Goal: Information Seeking & Learning: Check status

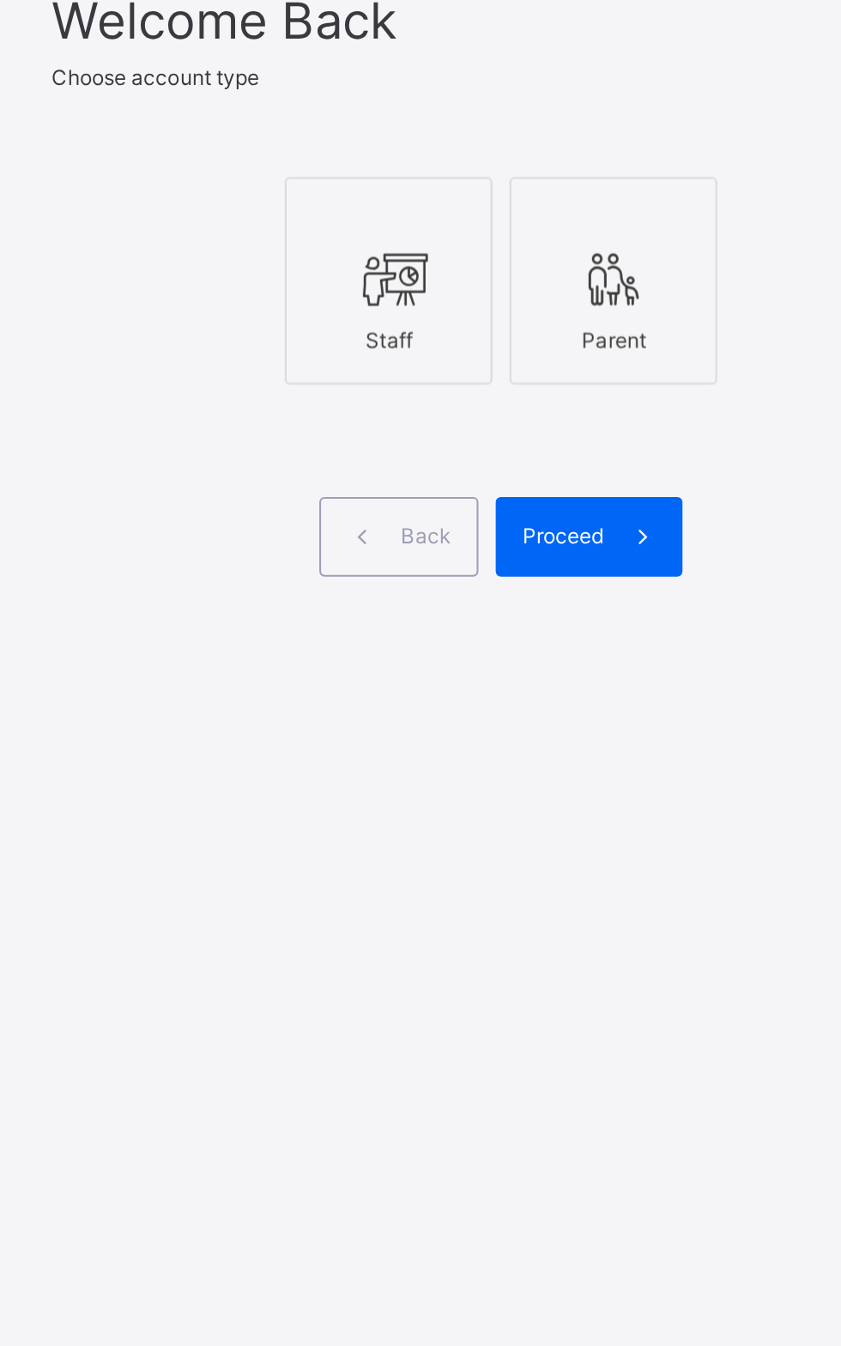
click at [515, 681] on icon at bounding box center [505, 666] width 36 height 31
click at [609, 814] on div "Proceed" at bounding box center [604, 793] width 93 height 39
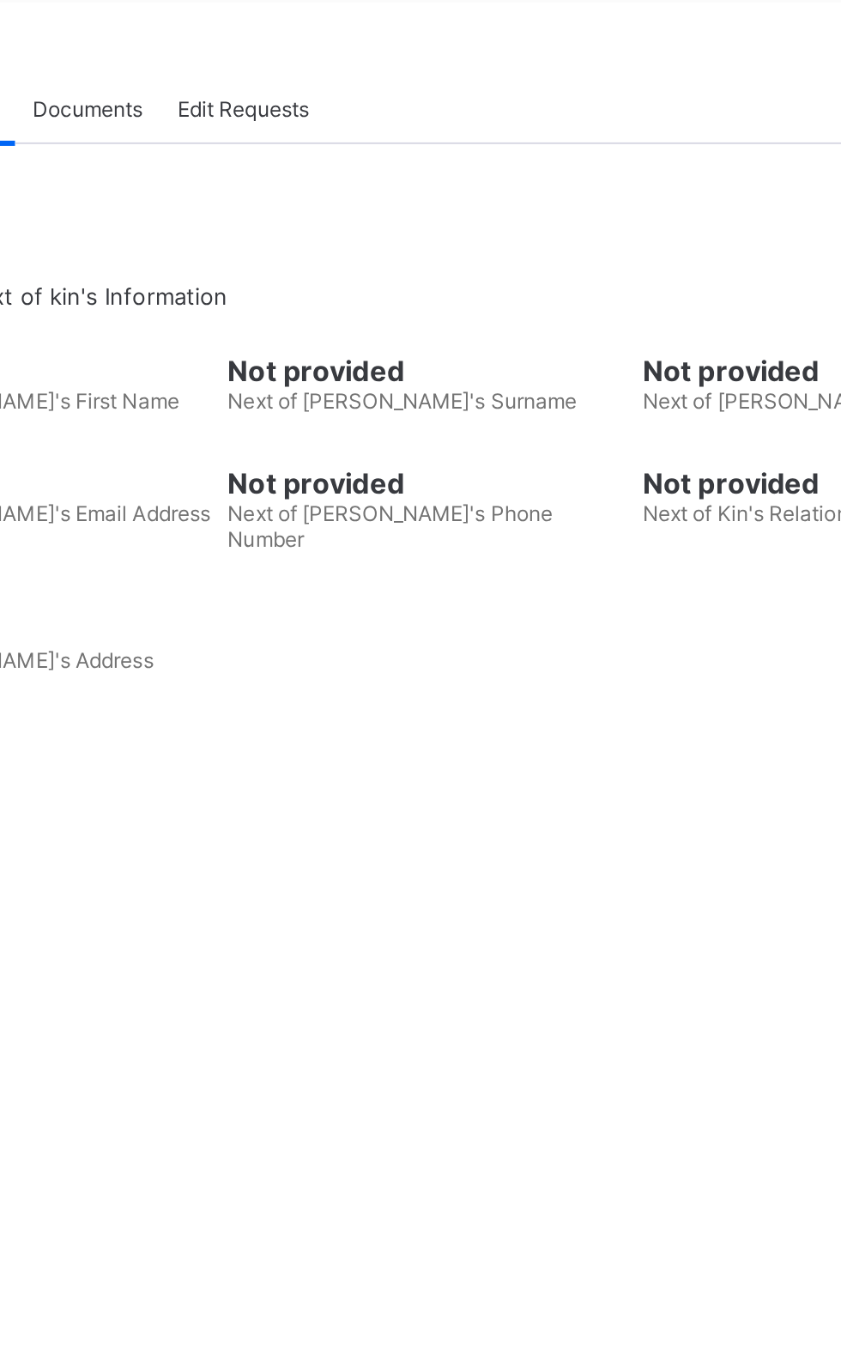
scroll to position [32, 0]
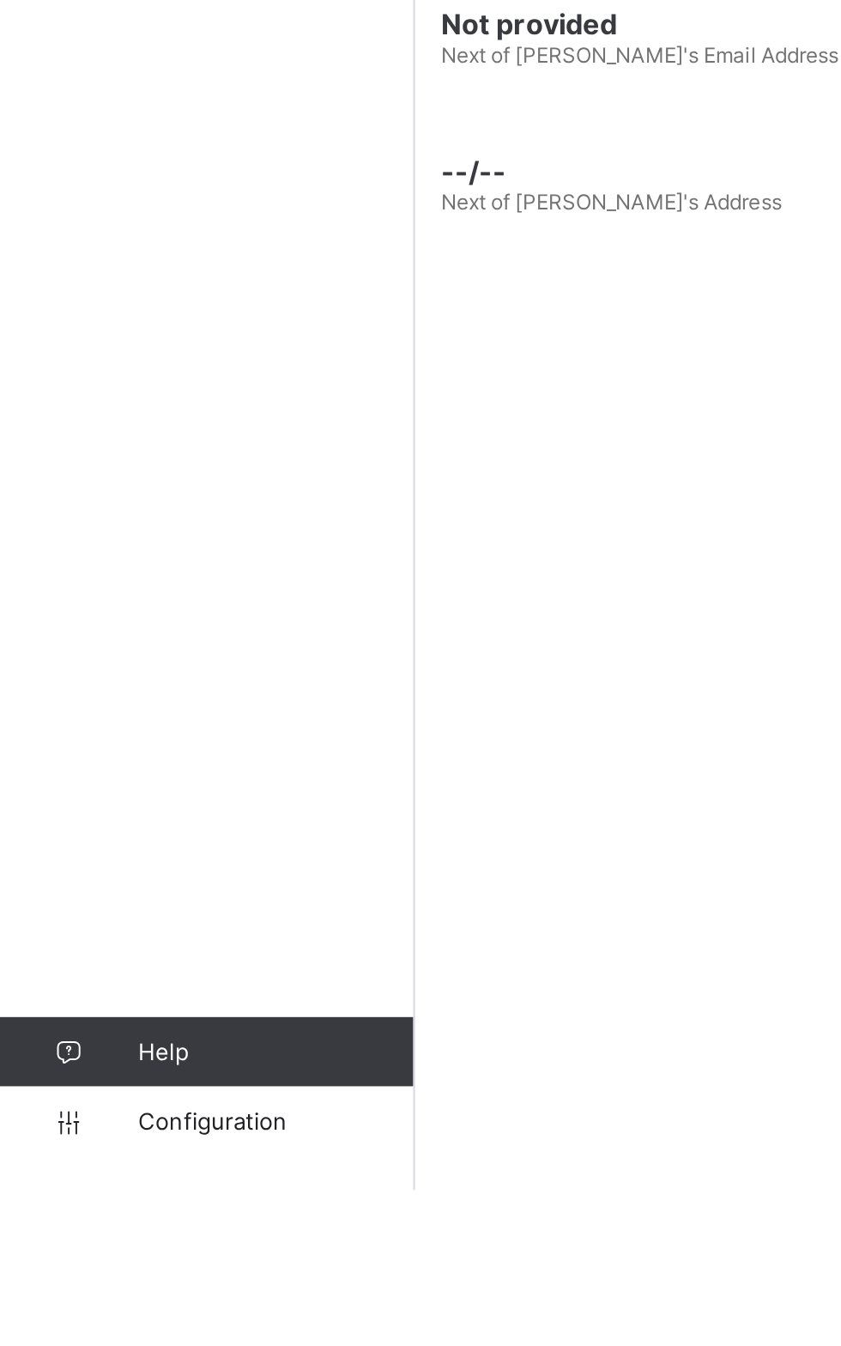
click at [124, 309] on span "Broadsheet" at bounding box center [137, 309] width 137 height 14
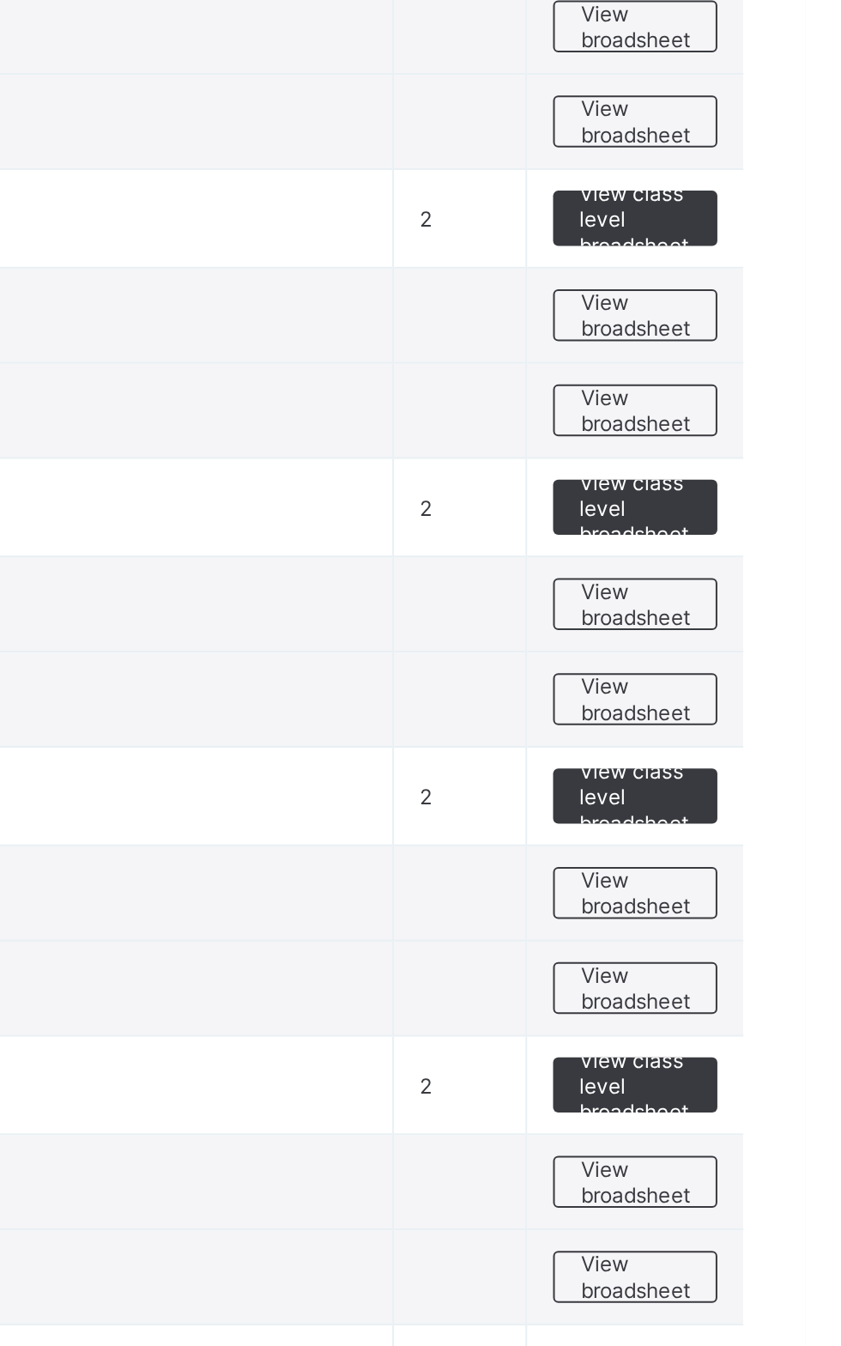
click at [754, 944] on span "View broadsheet" at bounding box center [757, 956] width 54 height 26
click at [750, 942] on div "Select Term Name No. of Classes Actions Pre-Nursery Pre-Nursery 1 View class le…" at bounding box center [523, 1109] width 635 height 2219
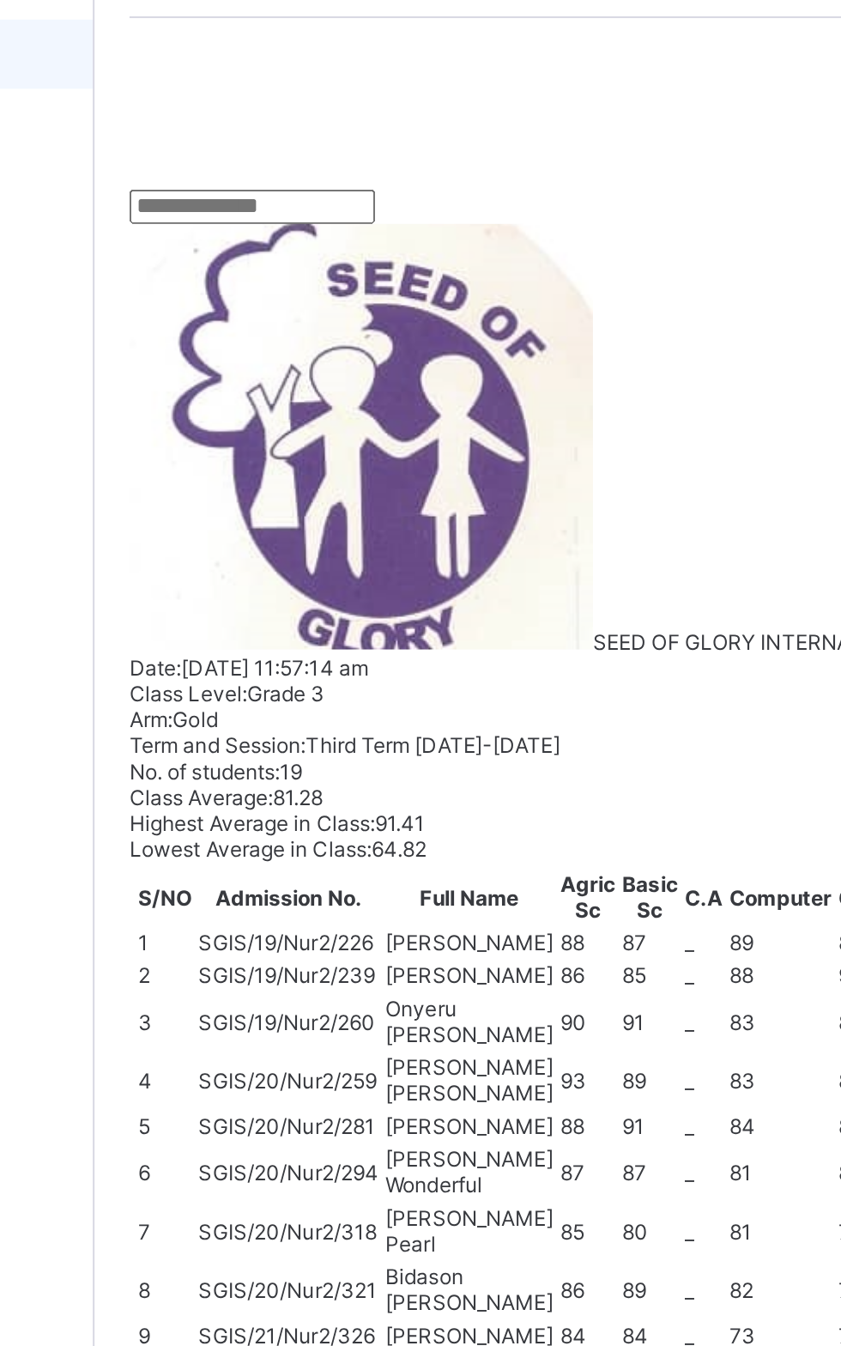
click at [287, 393] on input "text" at bounding box center [284, 384] width 122 height 17
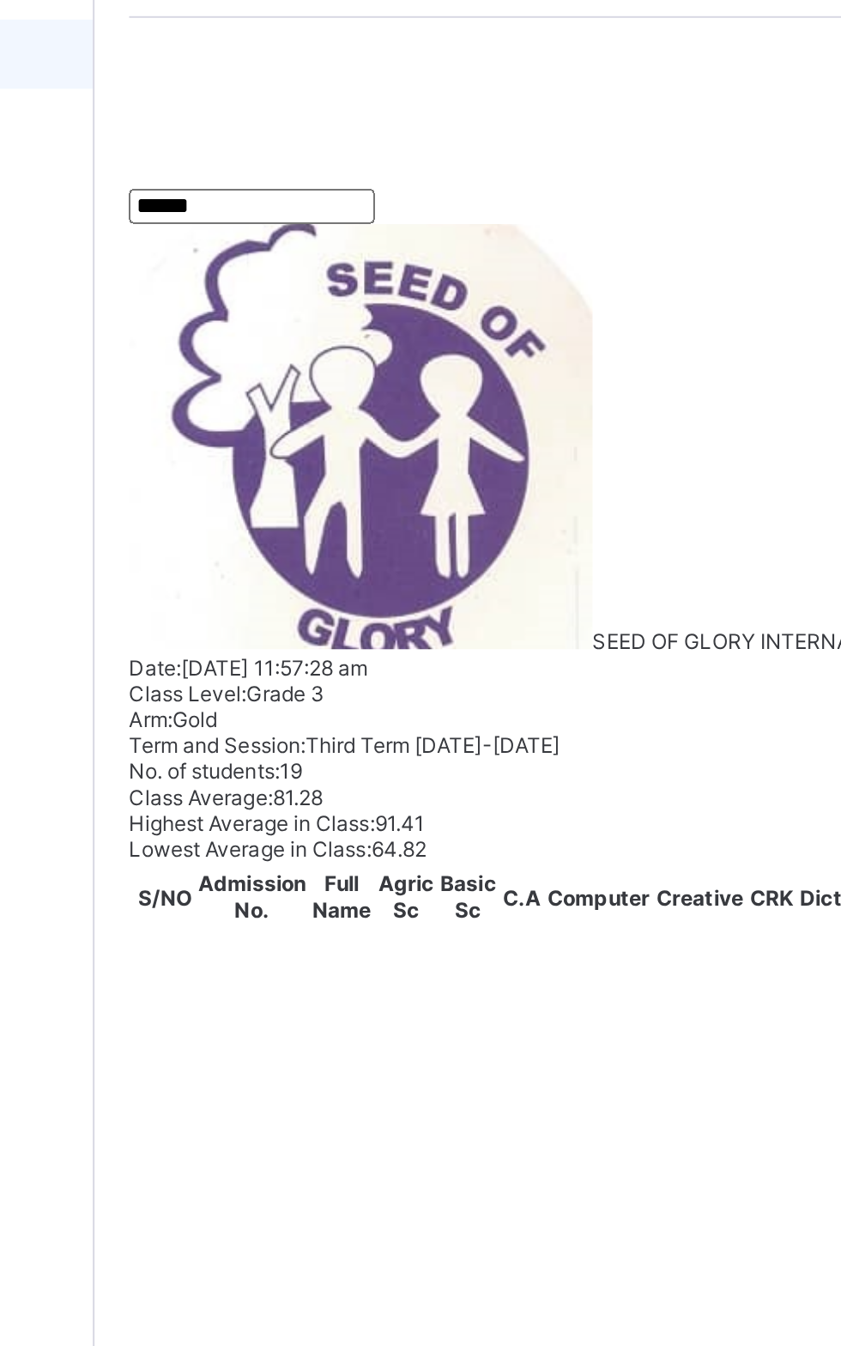
click at [438, 1139] on table "Students Agric Sc Basic Sc C.A Computer Creative CRK Diction English French H H…" at bounding box center [694, 1196] width 942 height 114
click at [293, 393] on input "*****" at bounding box center [284, 384] width 122 height 17
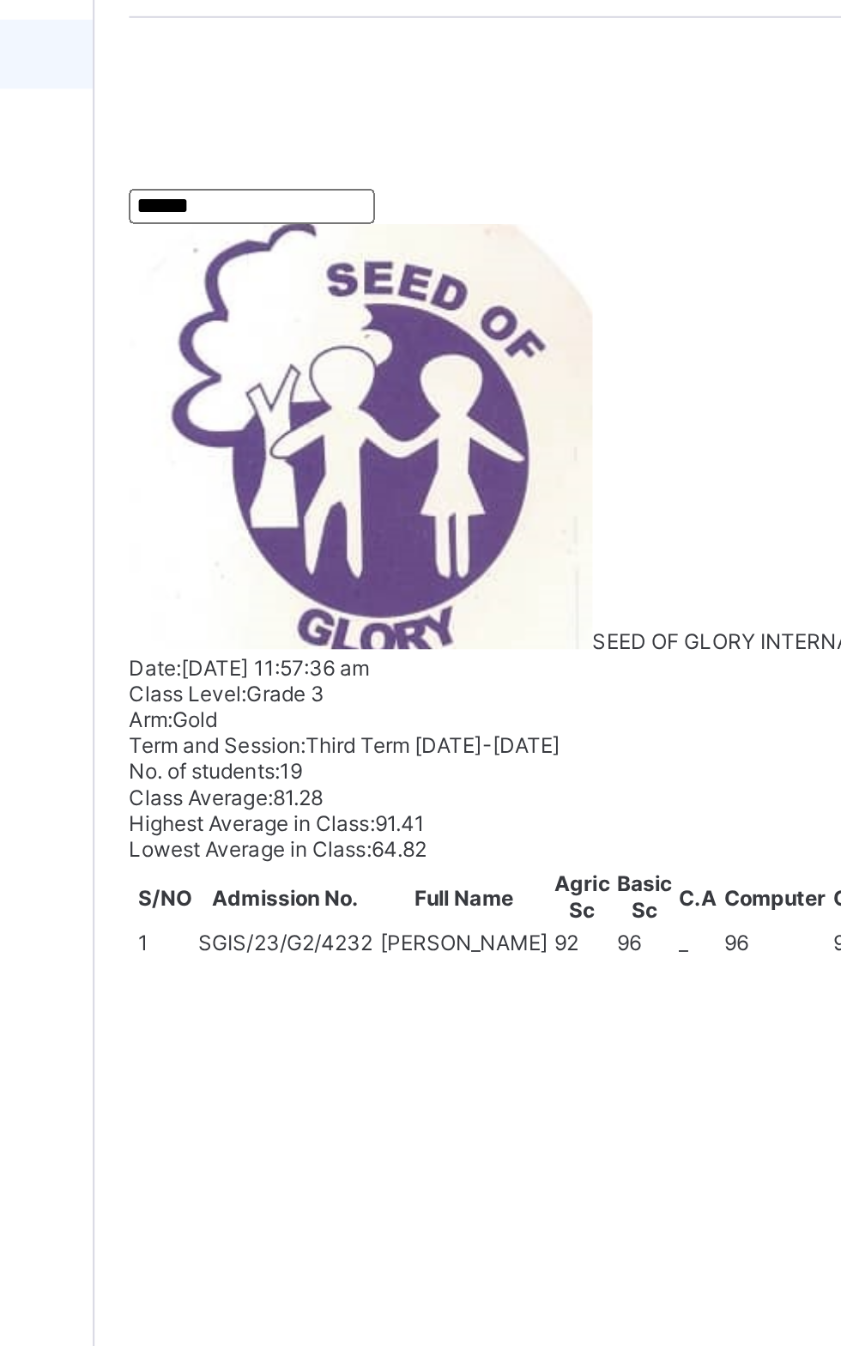
type input "******"
click at [372, 1183] on td "[PERSON_NAME] Abasifreke SGIS/23/G2/4232" at bounding box center [317, 1202] width 107 height 38
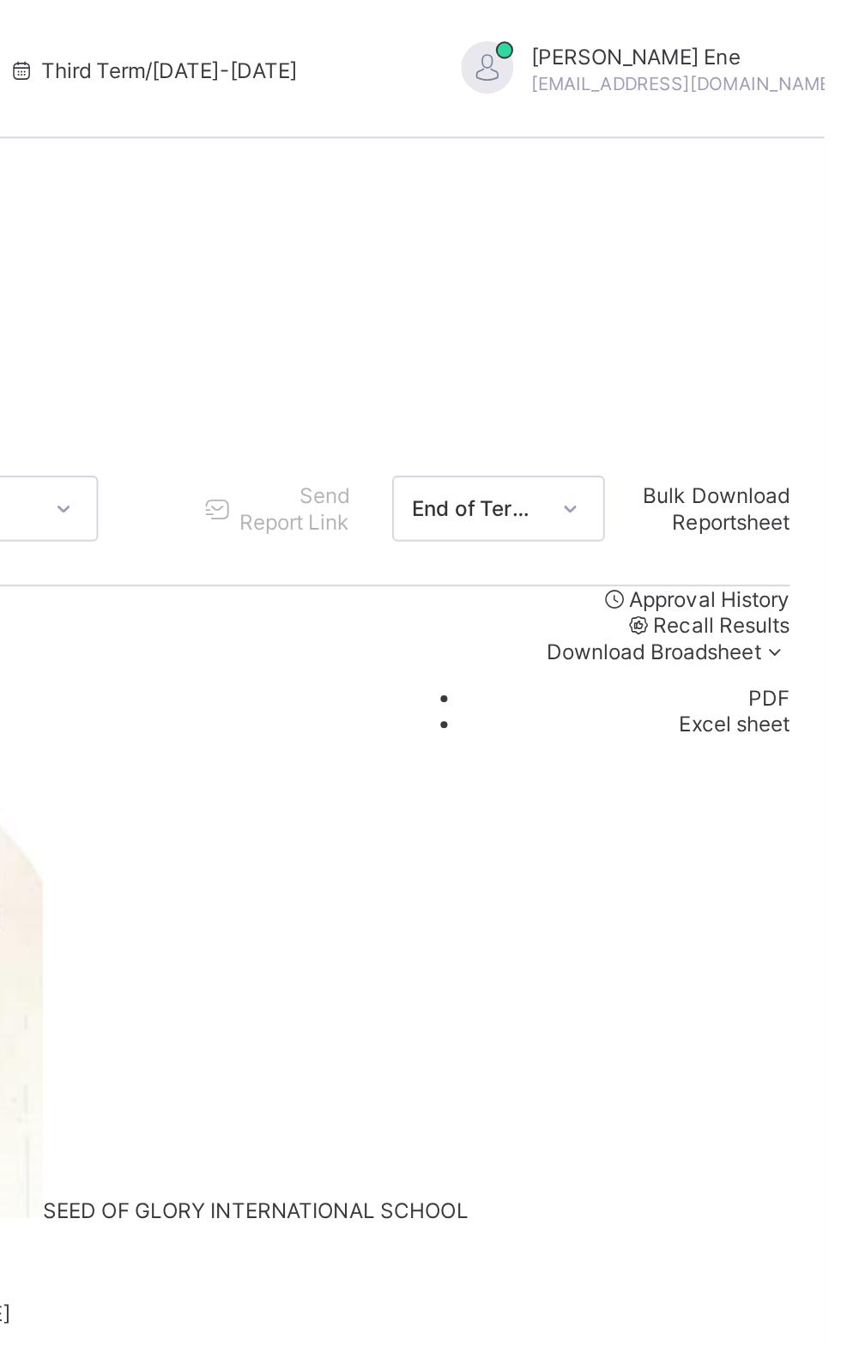
click at [725, 1256] on span "View Reportsheet" at bounding box center [754, 1269] width 58 height 26
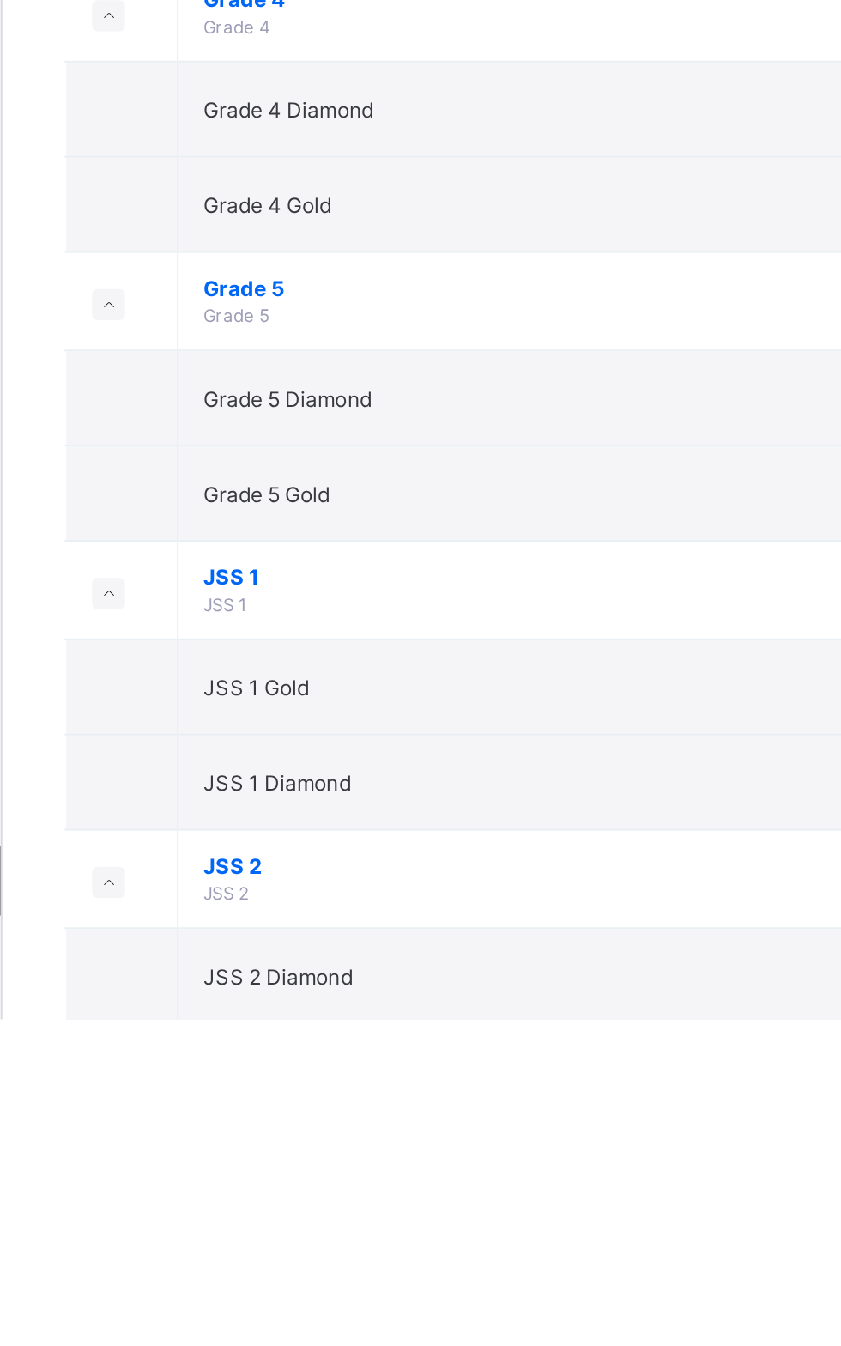
scroll to position [205, 0]
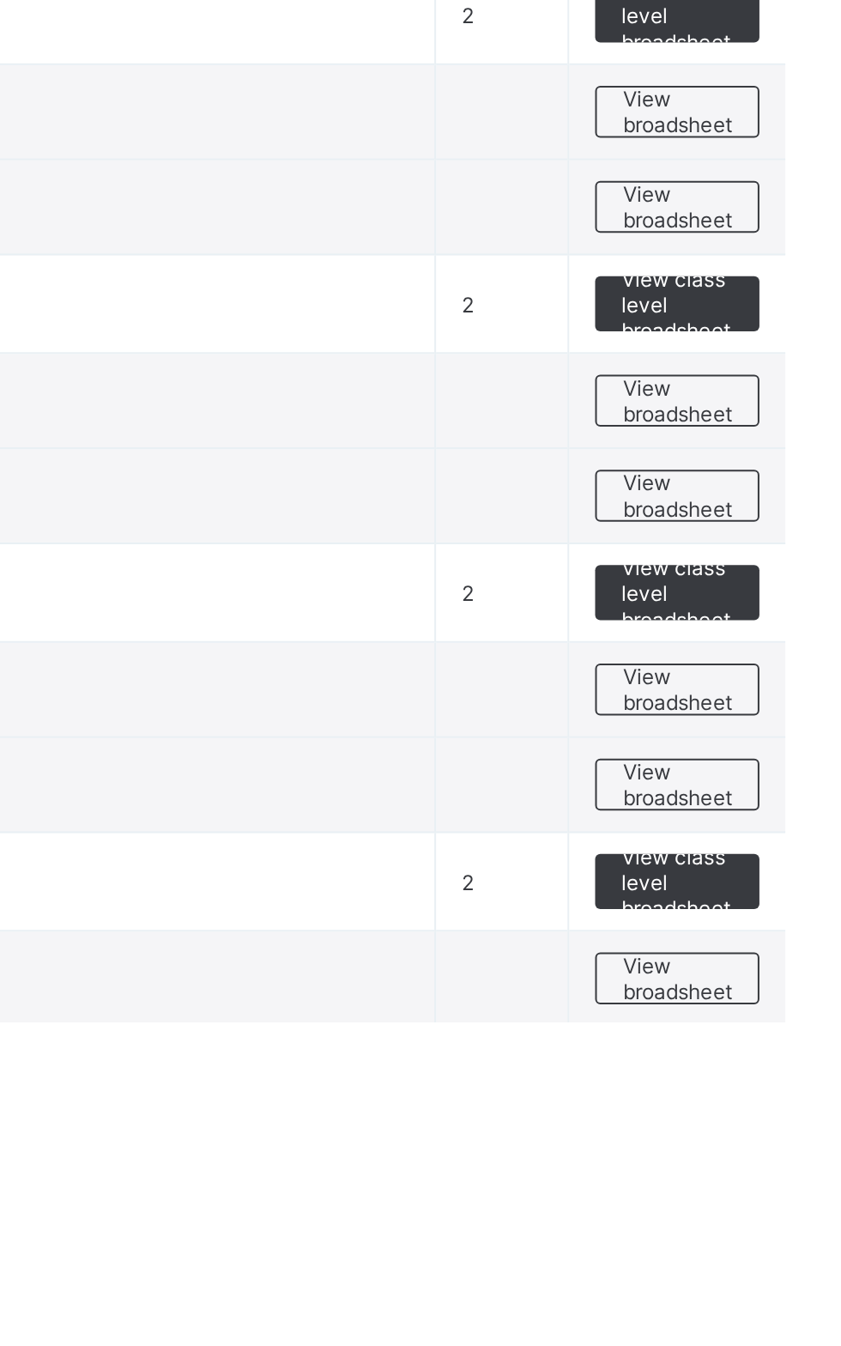
click at [762, 1025] on span "View broadsheet" at bounding box center [757, 1038] width 54 height 26
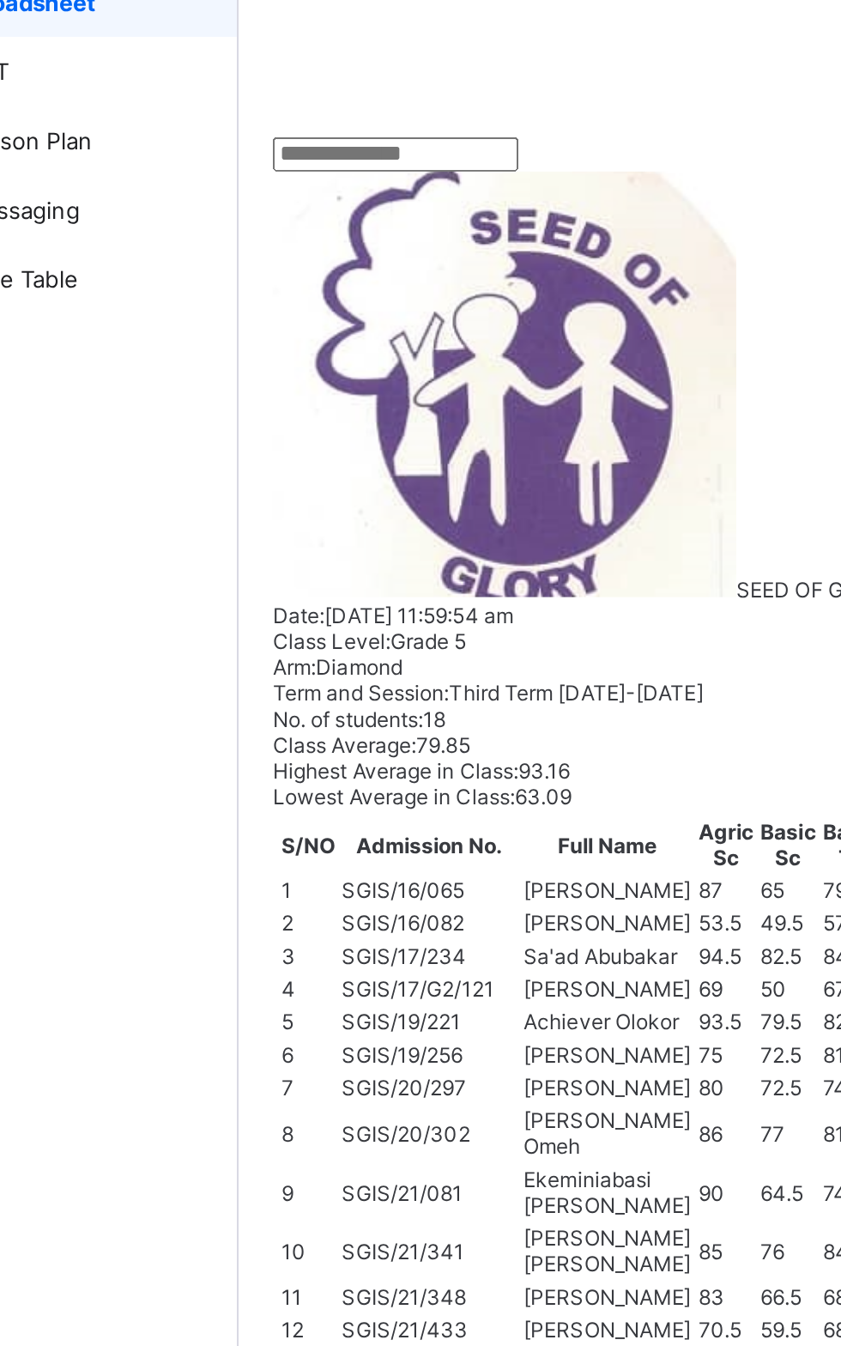
click at [285, 393] on input "text" at bounding box center [284, 384] width 122 height 17
type input "******"
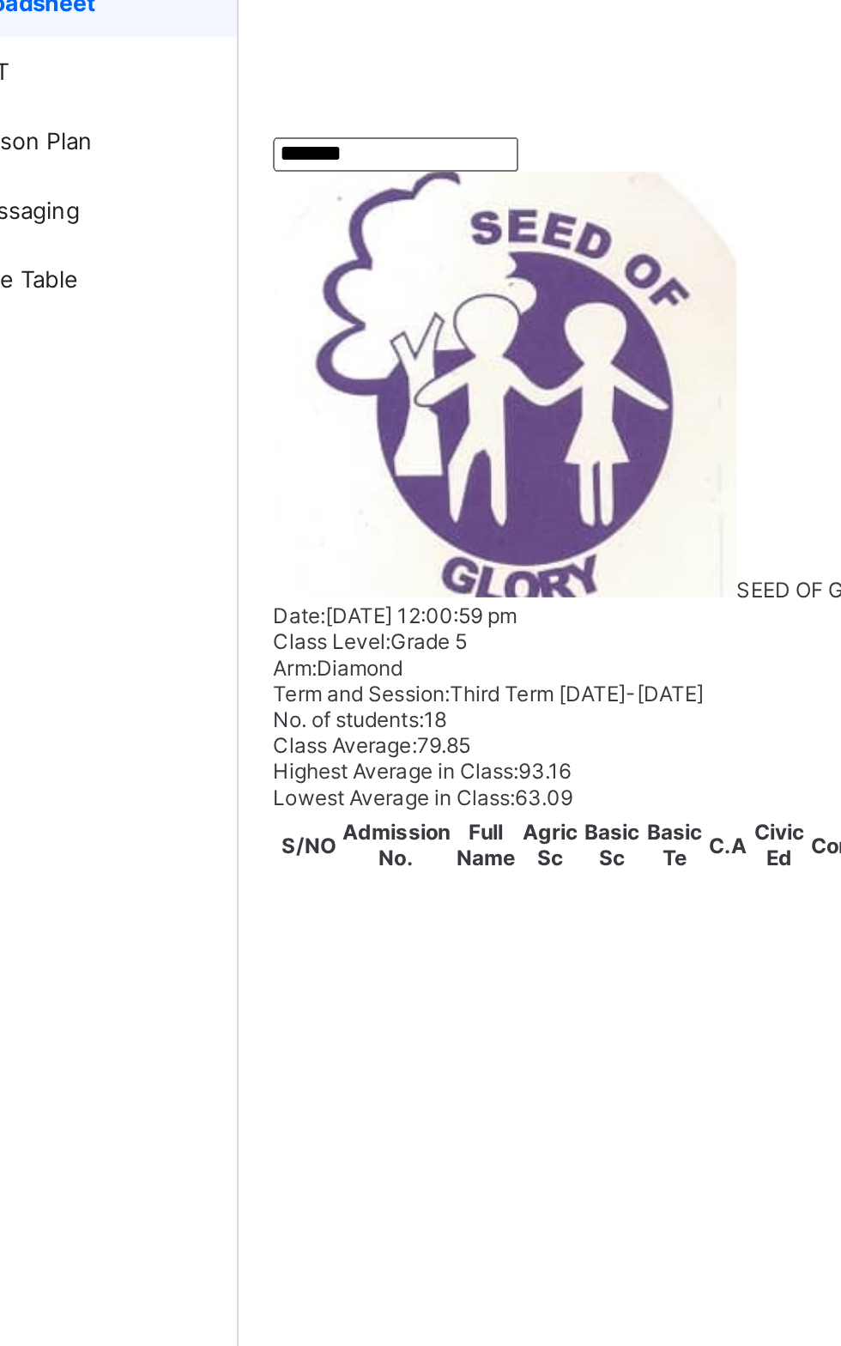
click at [306, 393] on input "******" at bounding box center [284, 384] width 122 height 17
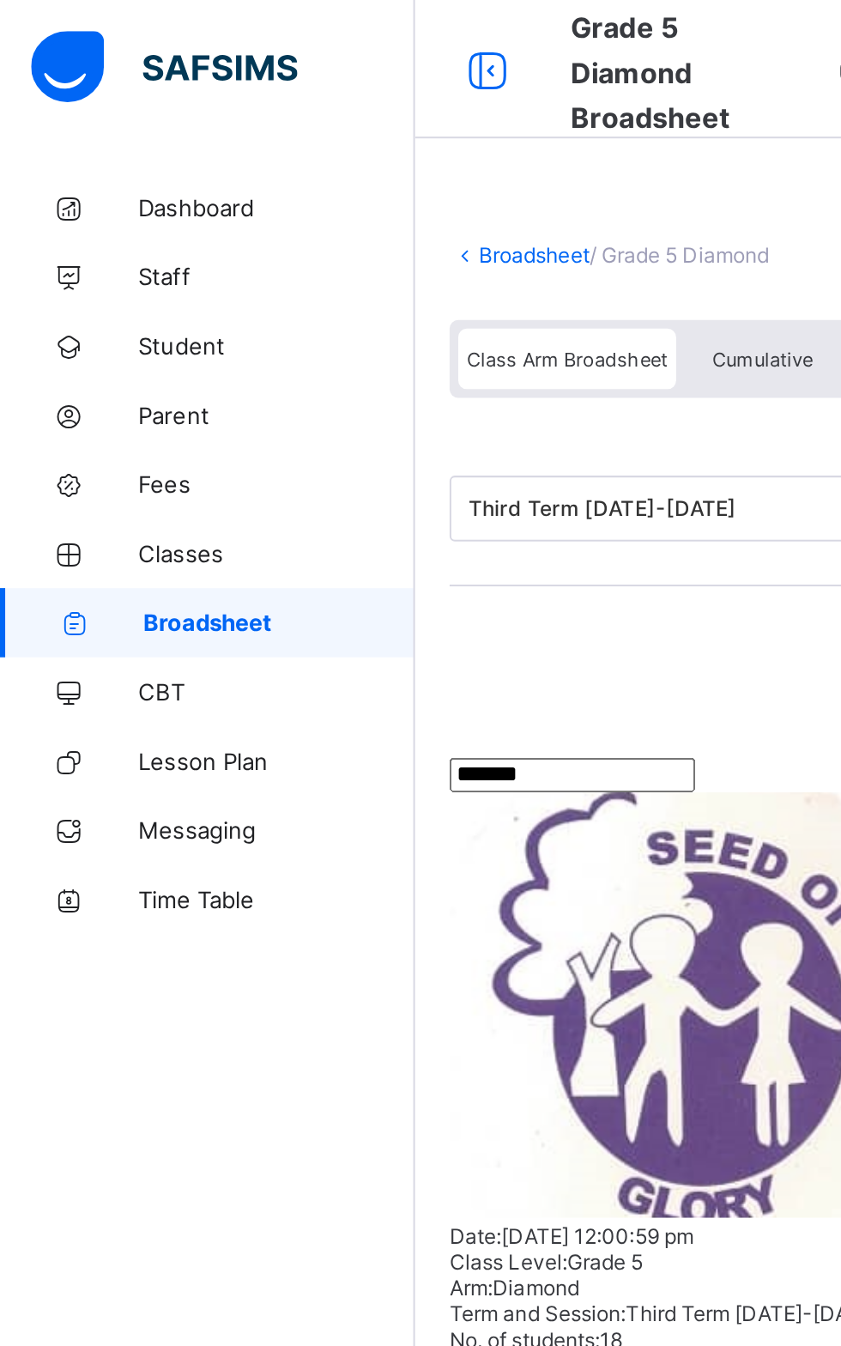
click at [162, 306] on span "Broadsheet" at bounding box center [138, 309] width 135 height 14
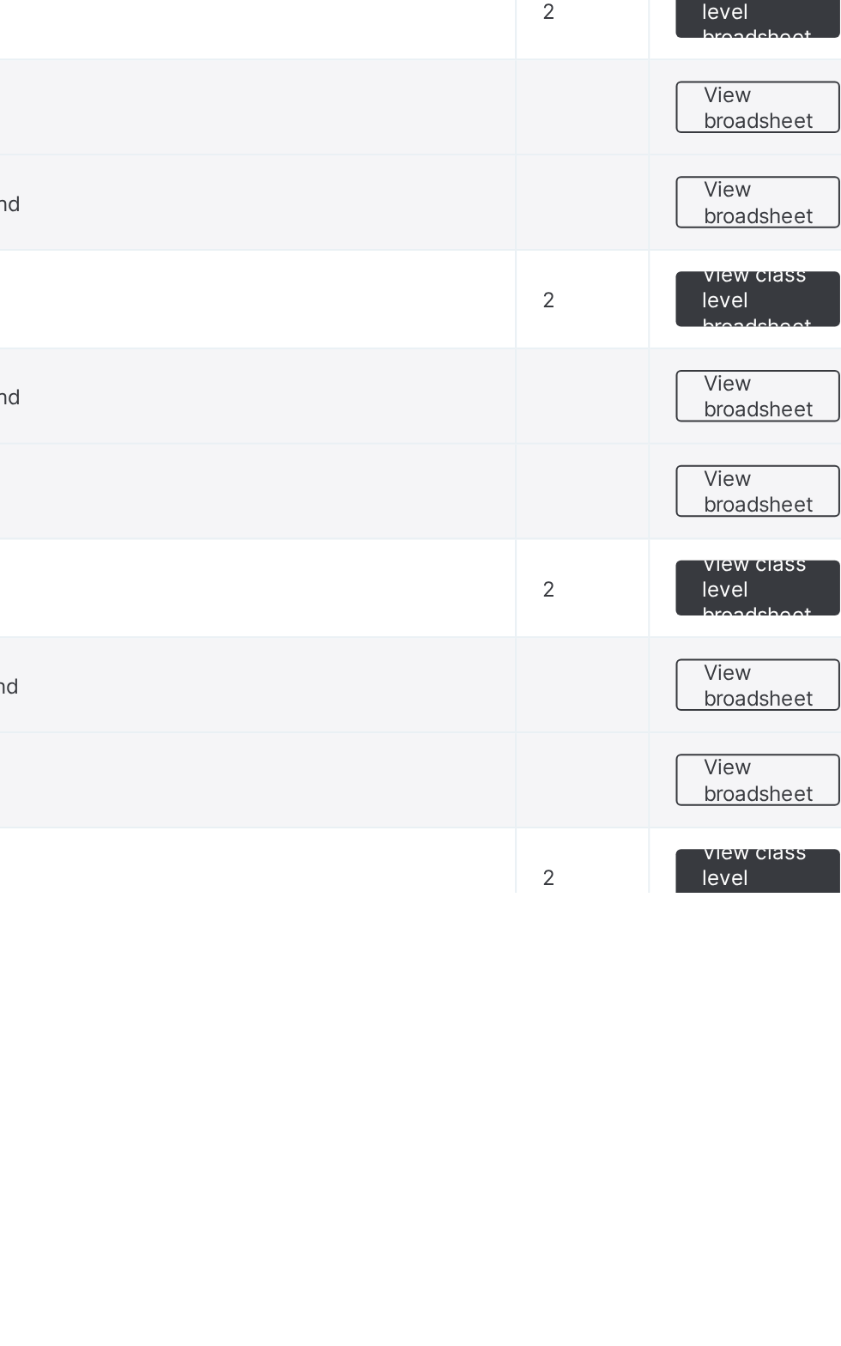
click at [747, 1287] on span "View broadsheet" at bounding box center [757, 1290] width 54 height 26
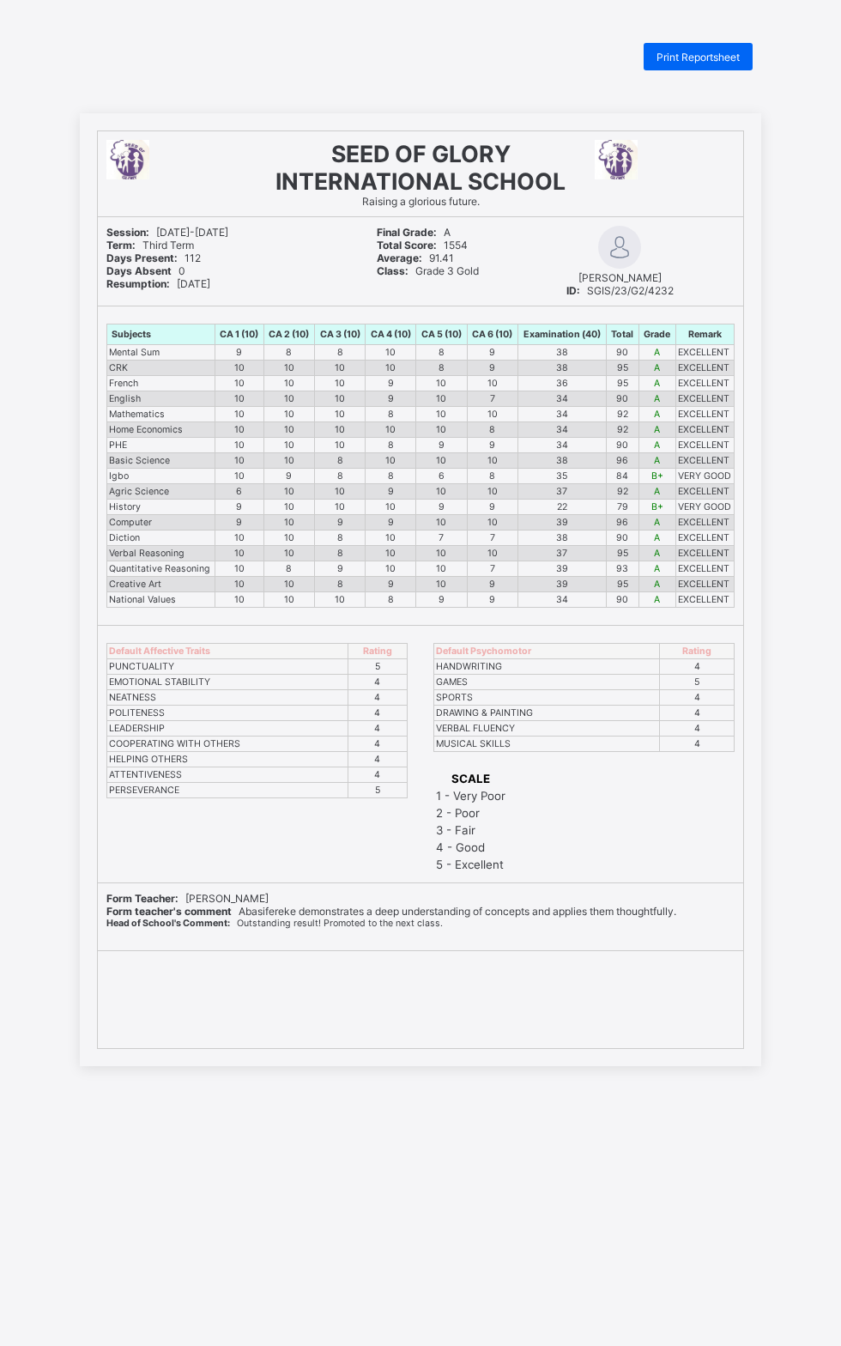
click at [738, 60] on span "Print Reportsheet" at bounding box center [698, 57] width 83 height 13
click at [668, 59] on span "Print Reportsheet" at bounding box center [698, 57] width 83 height 13
click at [705, 70] on div "Print Reportsheet" at bounding box center [698, 56] width 109 height 27
